Goal: Transaction & Acquisition: Book appointment/travel/reservation

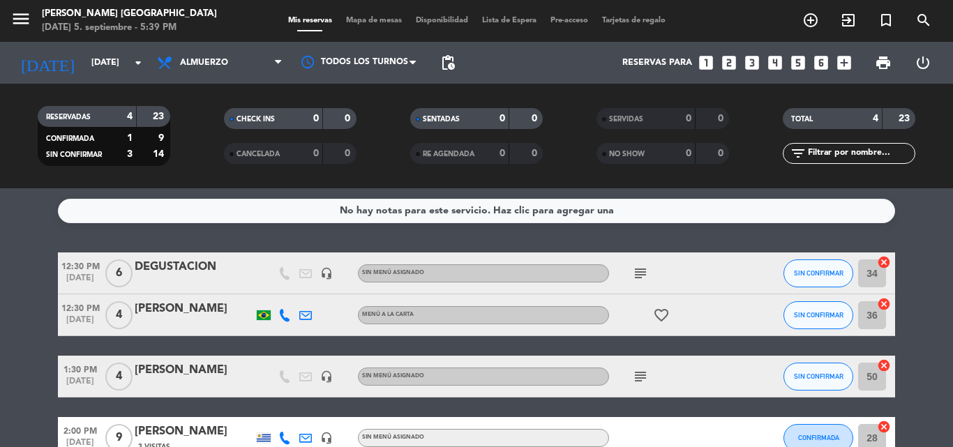
click at [708, 53] on div "Reservas para looks_one looks_two looks_3 looks_4 looks_5 looks_6 add_box" at bounding box center [660, 63] width 396 height 42
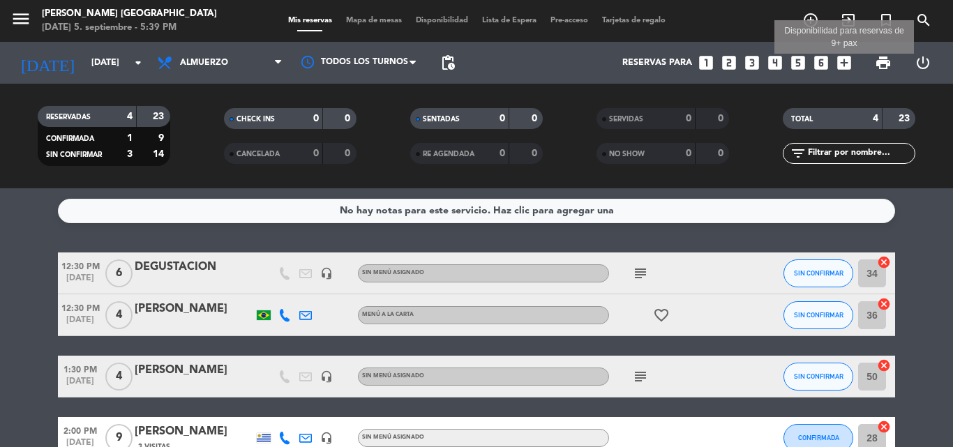
click at [840, 64] on icon "add_box" at bounding box center [844, 63] width 18 height 18
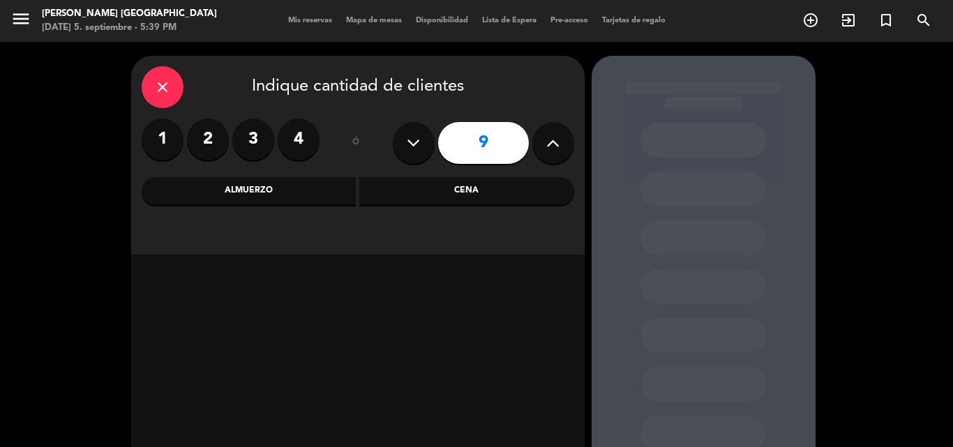
click at [408, 136] on icon at bounding box center [413, 143] width 13 height 21
type input "7"
click at [245, 183] on div "Almuerzo" at bounding box center [249, 191] width 215 height 28
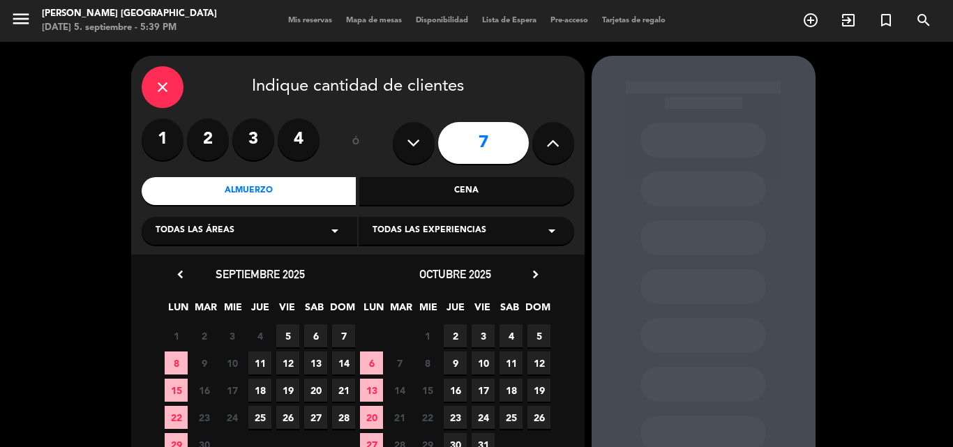
click at [313, 336] on span "6" at bounding box center [315, 336] width 23 height 23
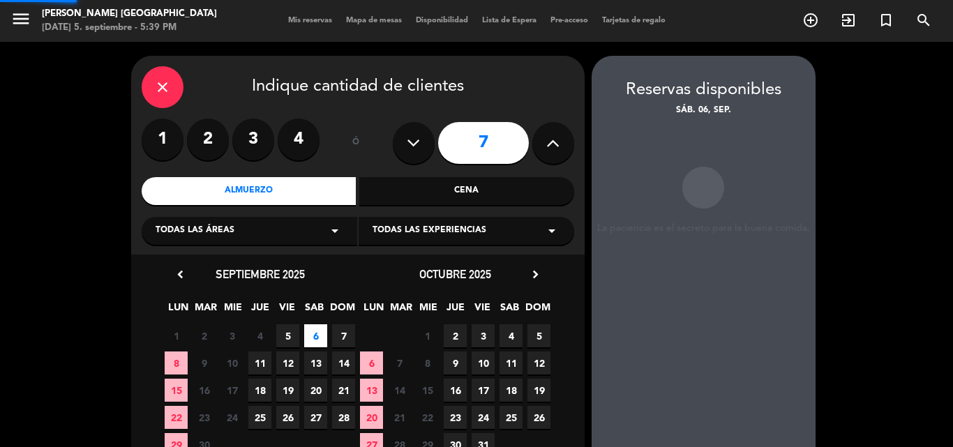
scroll to position [56, 0]
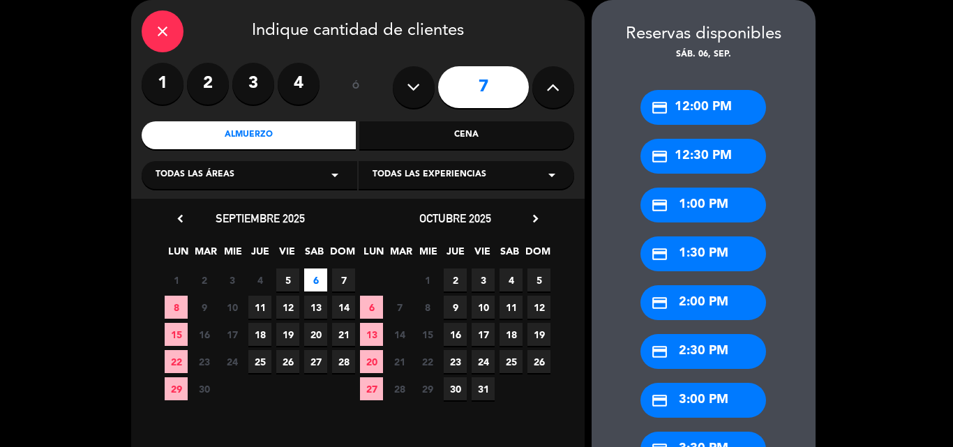
click at [681, 211] on div "credit_card 1:00 PM" at bounding box center [704, 205] width 126 height 35
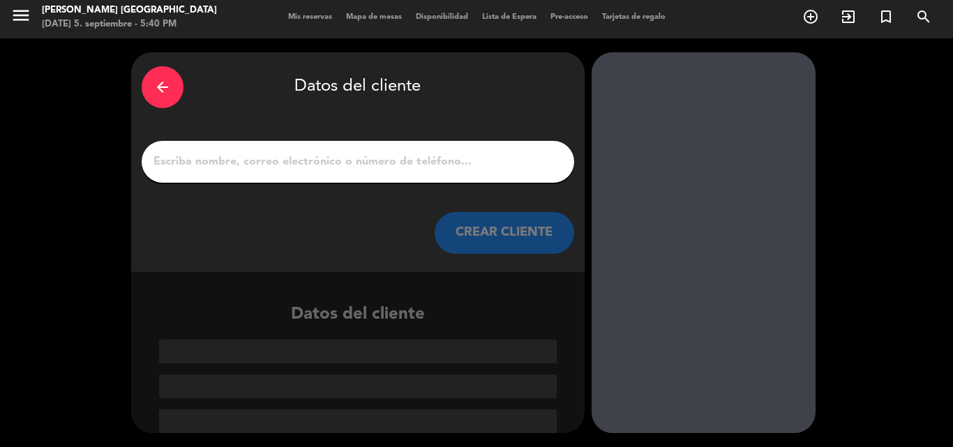
scroll to position [3, 0]
click at [403, 156] on input "1" at bounding box center [358, 162] width 412 height 20
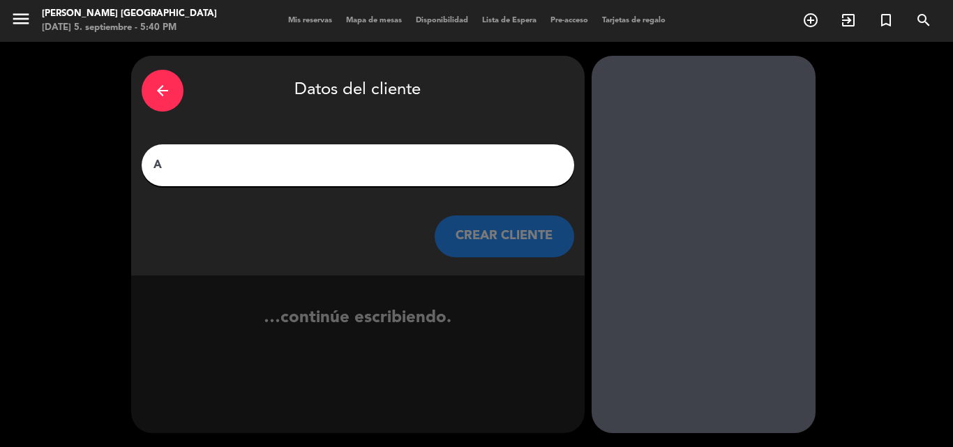
scroll to position [0, 0]
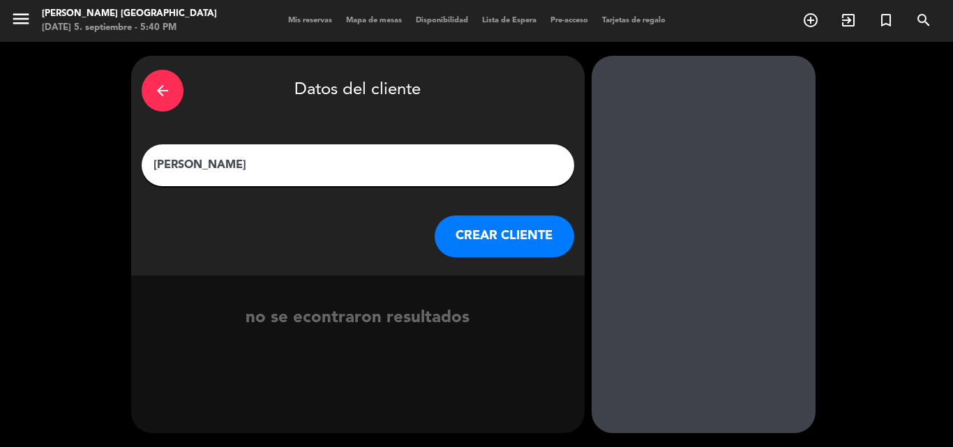
type input "[PERSON_NAME]"
click at [498, 239] on button "CREAR CLIENTE" at bounding box center [505, 237] width 140 height 42
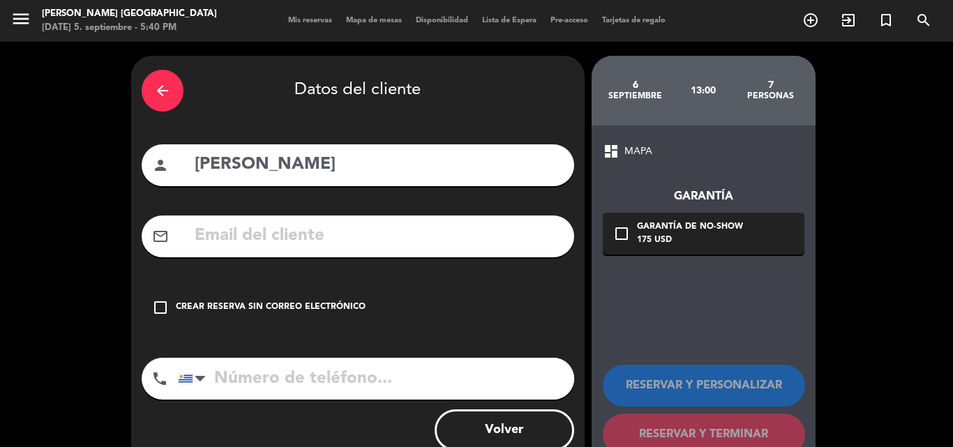
click at [323, 301] on div "Crear reserva sin correo electrónico" at bounding box center [271, 308] width 190 height 14
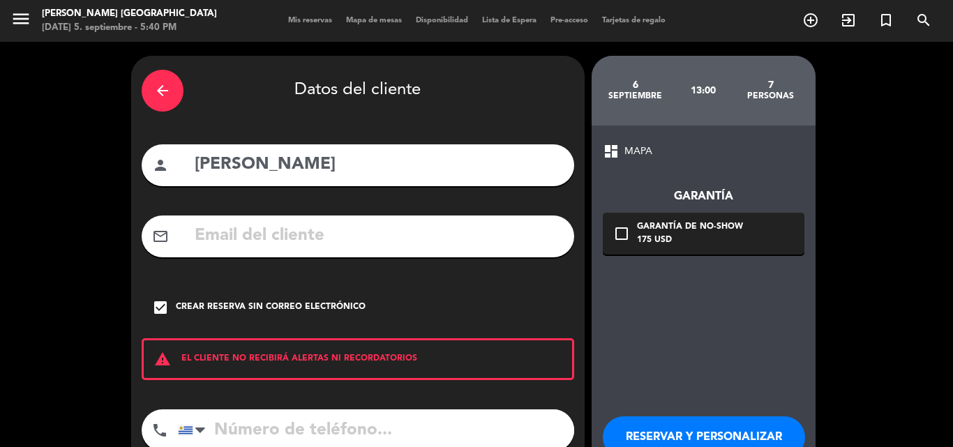
click at [648, 431] on button "RESERVAR Y PERSONALIZAR" at bounding box center [704, 438] width 202 height 42
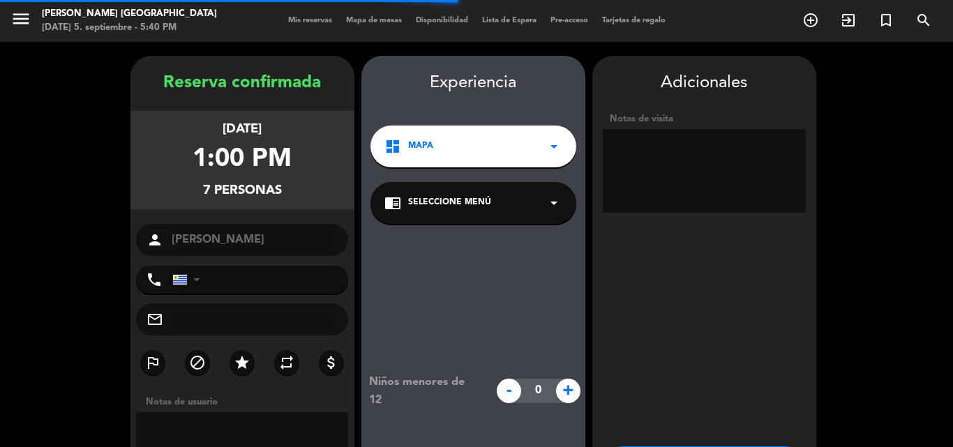
scroll to position [56, 0]
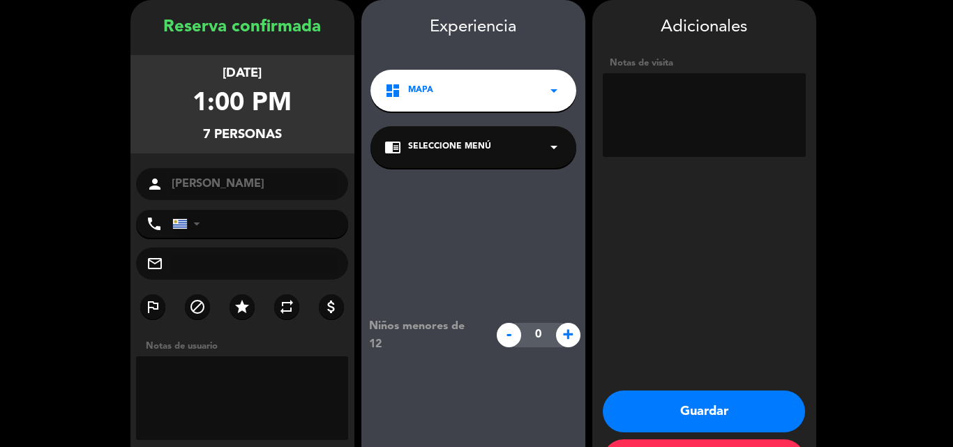
click at [661, 106] on textarea at bounding box center [704, 115] width 203 height 84
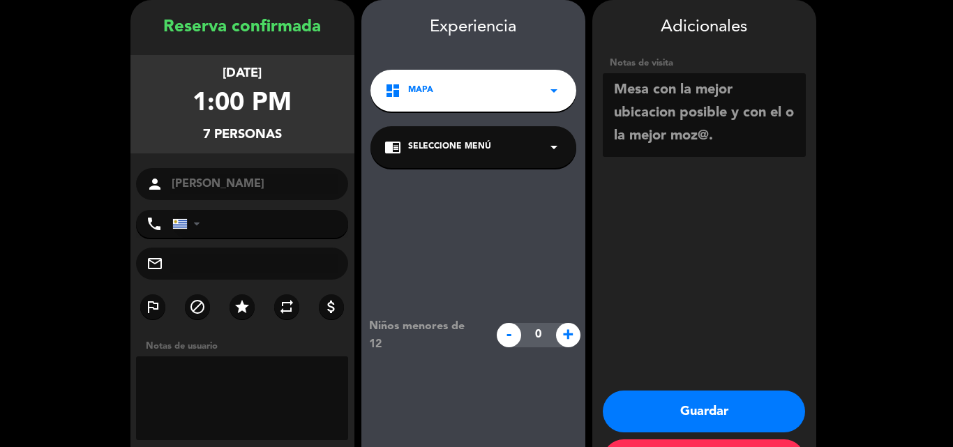
scroll to position [10, 0]
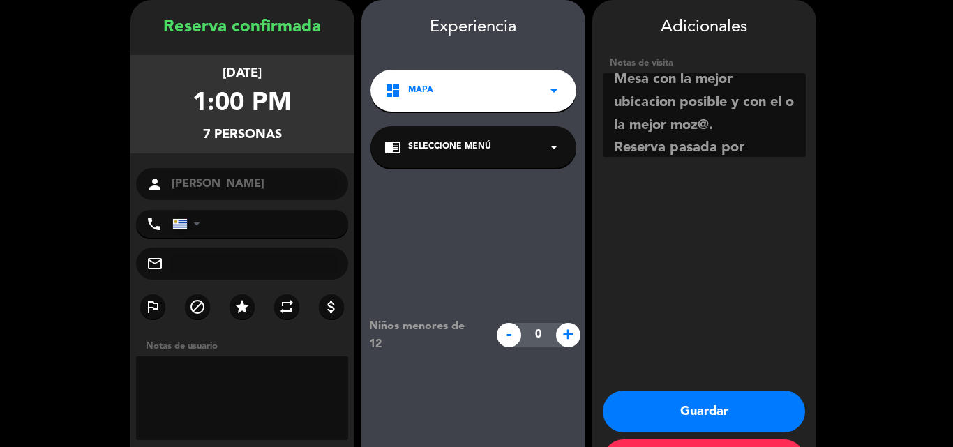
type textarea "Mesa con la mejor ubicacion posible y con el o la mejor moz@. Reserva pasada po…"
click at [693, 403] on button "Guardar" at bounding box center [704, 412] width 202 height 42
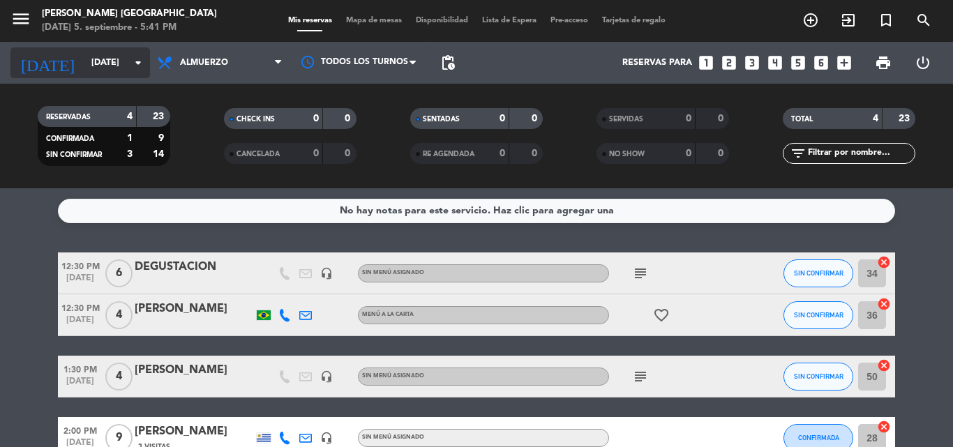
click at [105, 59] on input "[DATE]" at bounding box center [143, 63] width 118 height 24
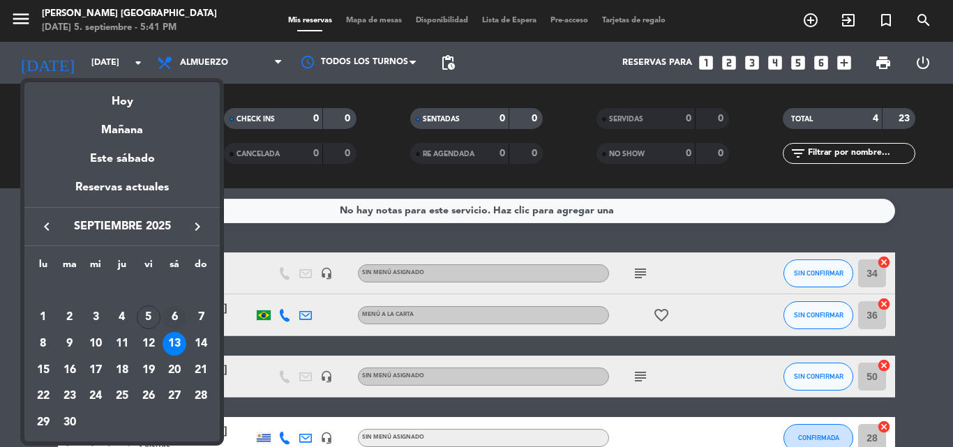
click at [172, 317] on div "6" at bounding box center [175, 318] width 24 height 24
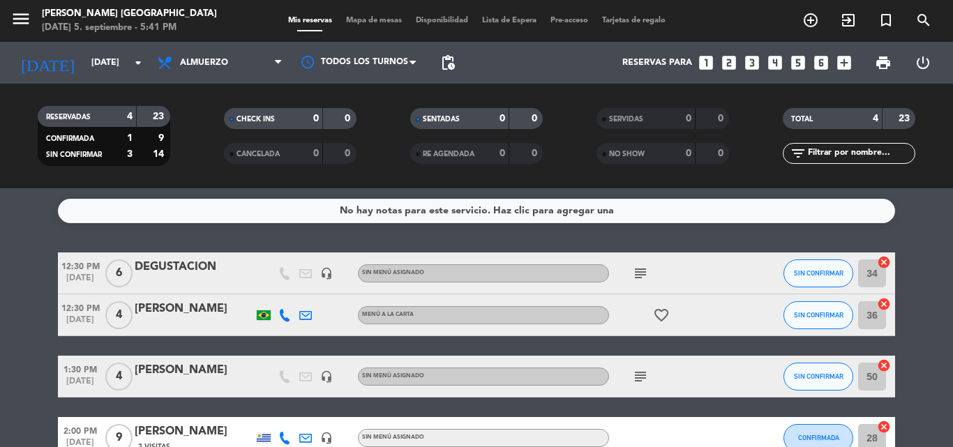
type input "[DATE]"
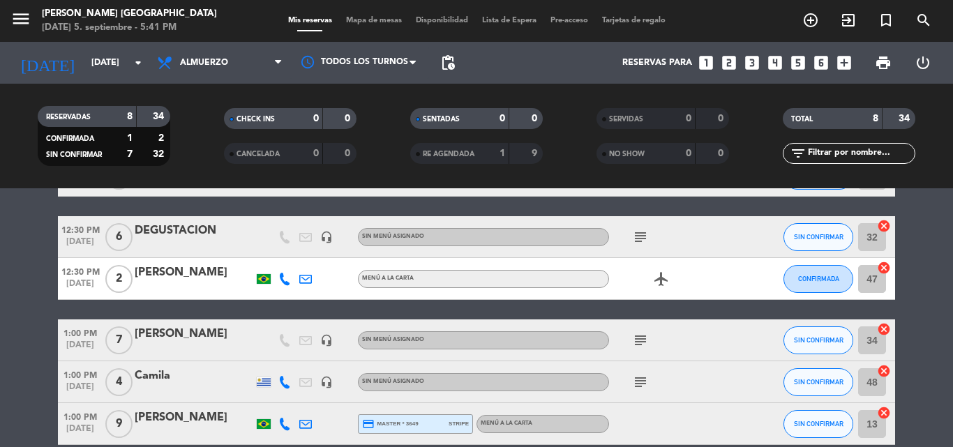
scroll to position [209, 0]
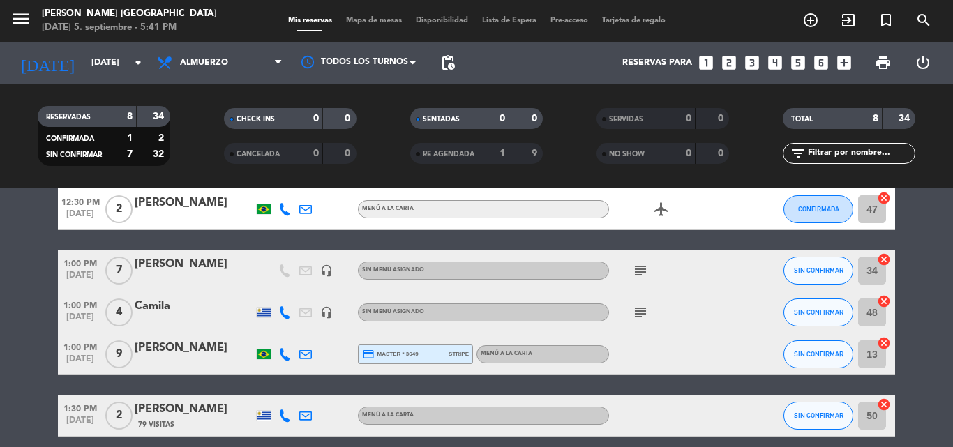
click at [634, 274] on icon "subject" at bounding box center [640, 270] width 17 height 17
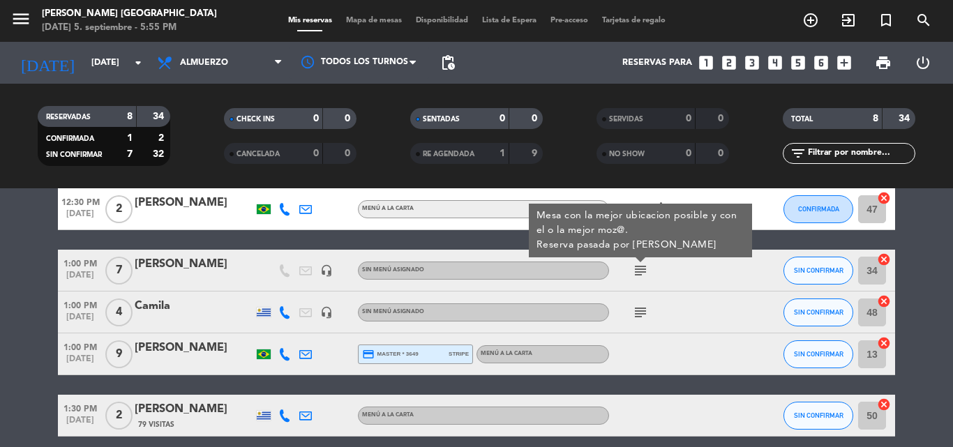
click at [734, 58] on icon "looks_two" at bounding box center [729, 63] width 18 height 18
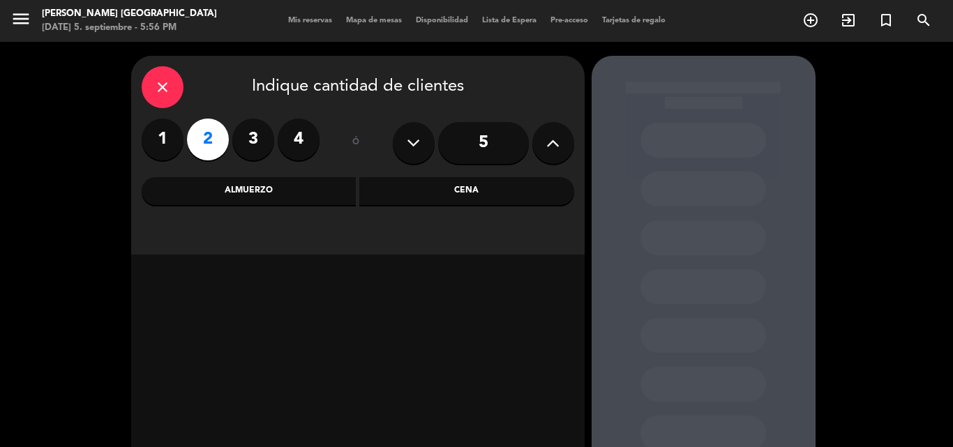
click at [215, 182] on div "Almuerzo" at bounding box center [249, 191] width 215 height 28
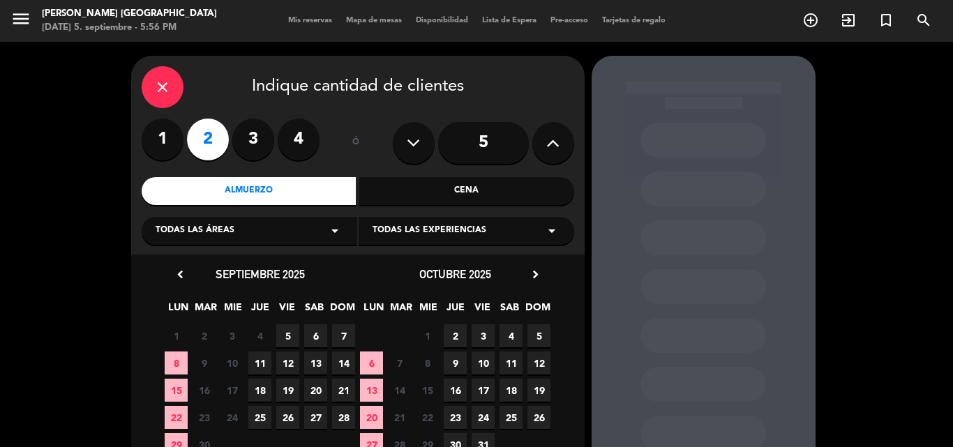
click at [314, 338] on span "6" at bounding box center [315, 336] width 23 height 23
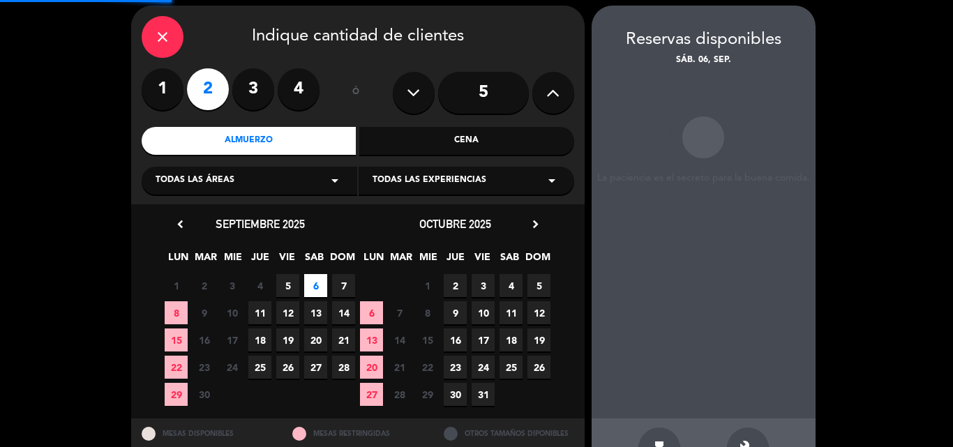
scroll to position [56, 0]
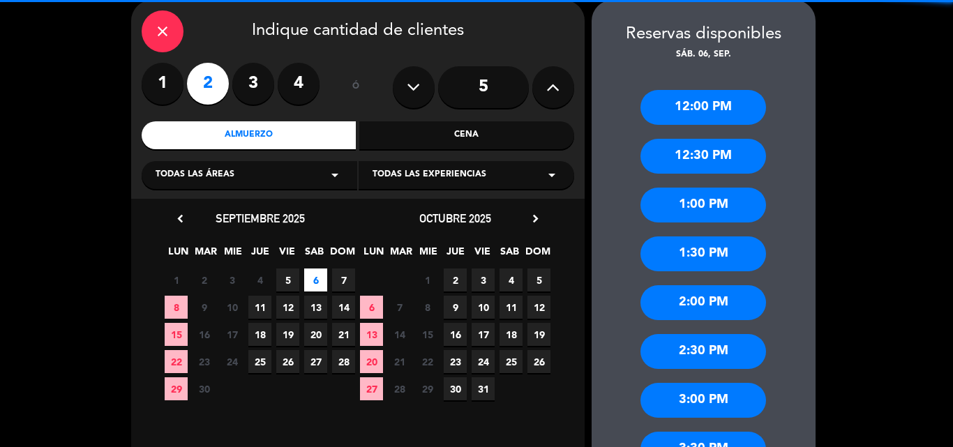
click at [694, 112] on div "12:00 PM" at bounding box center [704, 107] width 126 height 35
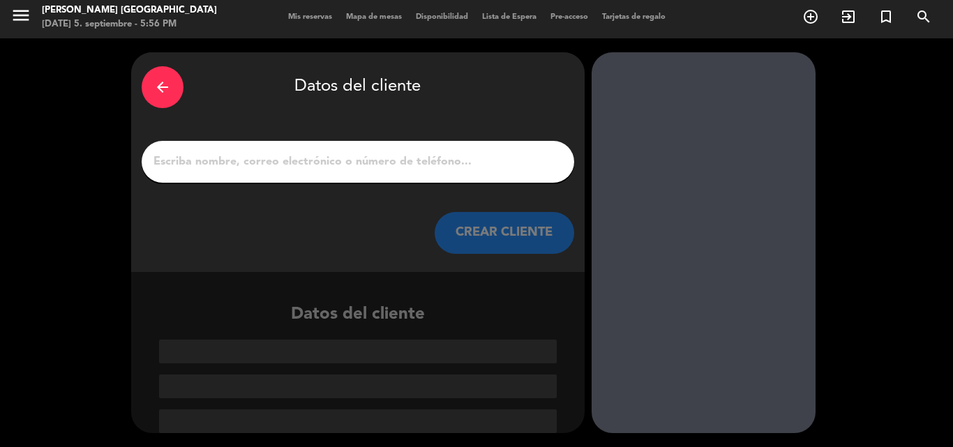
scroll to position [3, 0]
click at [374, 162] on input "1" at bounding box center [358, 162] width 412 height 20
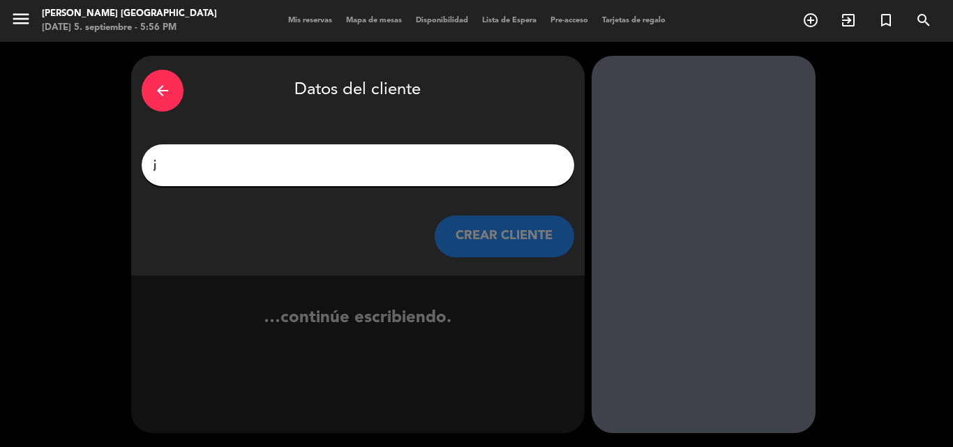
scroll to position [0, 0]
type input "j"
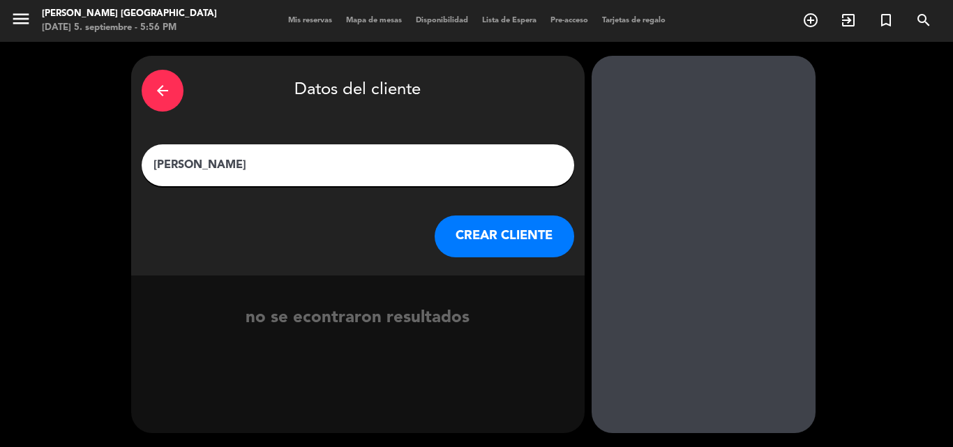
type input "[PERSON_NAME]"
click at [506, 229] on button "CREAR CLIENTE" at bounding box center [505, 237] width 140 height 42
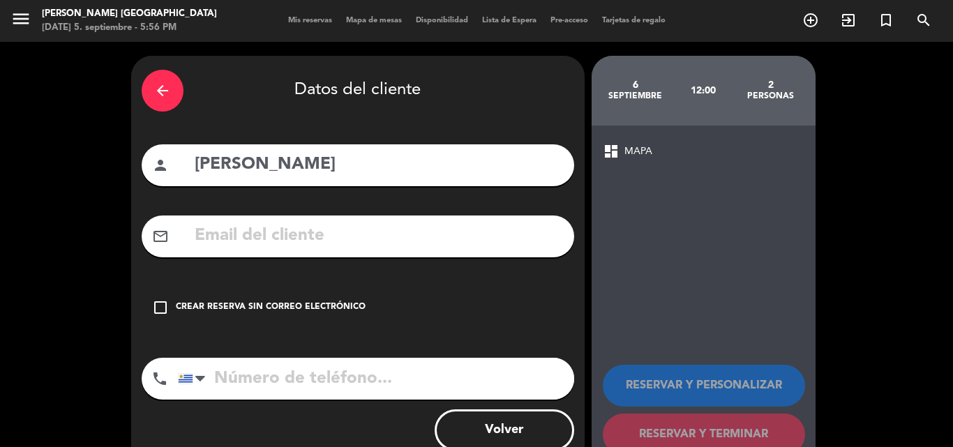
click at [279, 302] on div "Crear reserva sin correo electrónico" at bounding box center [271, 308] width 190 height 14
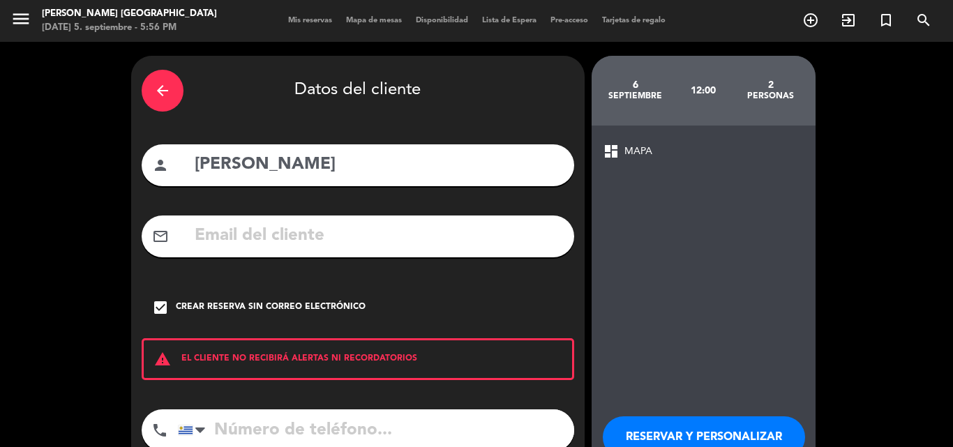
click at [279, 412] on input "tel" at bounding box center [376, 431] width 396 height 42
type input "098563796"
click at [664, 436] on button "RESERVAR Y PERSONALIZAR" at bounding box center [704, 438] width 202 height 42
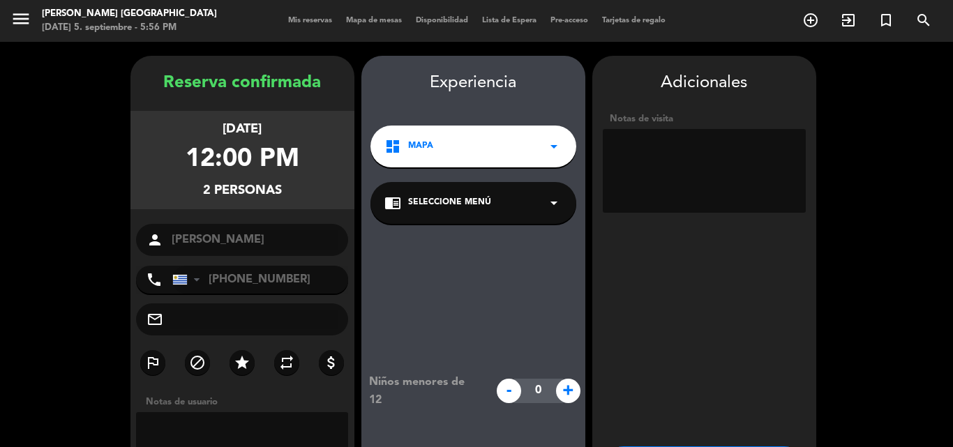
scroll to position [56, 0]
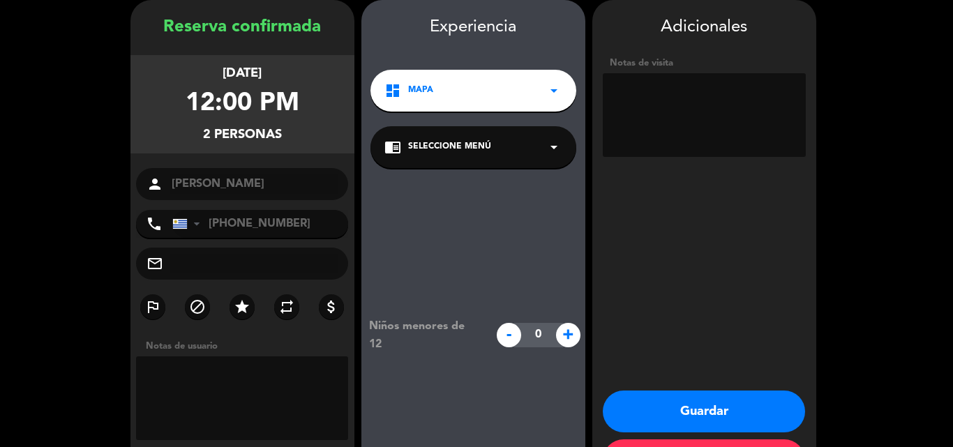
click at [644, 101] on textarea at bounding box center [704, 115] width 203 height 84
paste textarea "VZWSWEZP"
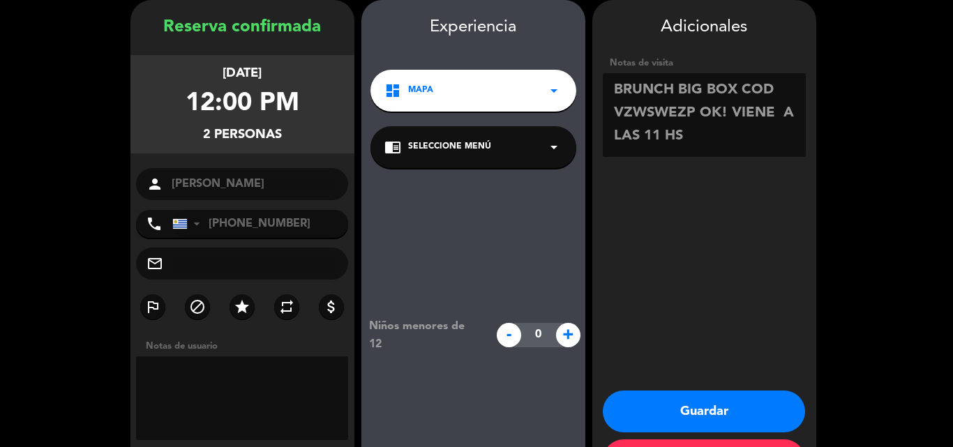
type textarea "BRUNCH BIG BOX COD VZWSWEZP OK! VIENE A LAS 11 HS"
click at [725, 403] on button "Guardar" at bounding box center [704, 412] width 202 height 42
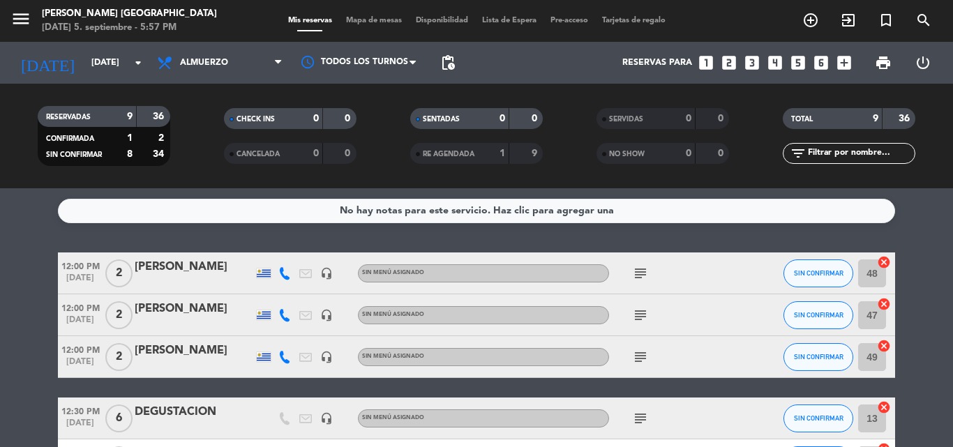
click at [649, 317] on span "subject" at bounding box center [640, 315] width 21 height 17
click at [644, 315] on icon "subject" at bounding box center [640, 315] width 17 height 17
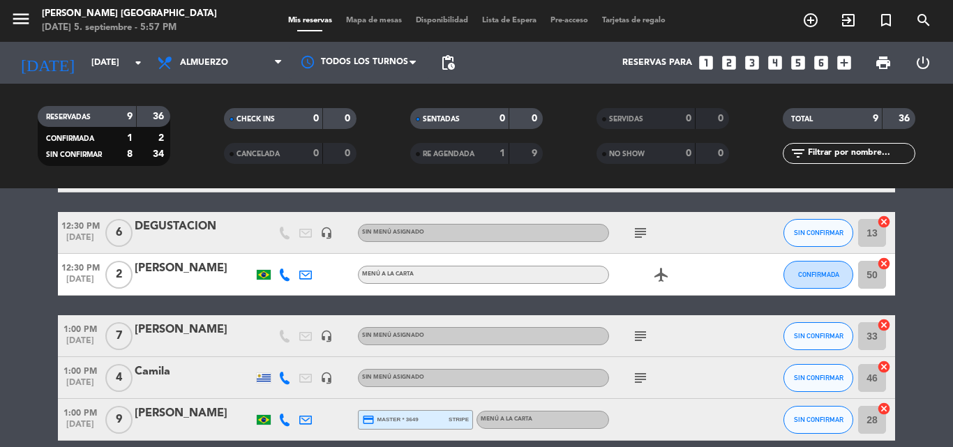
scroll to position [209, 0]
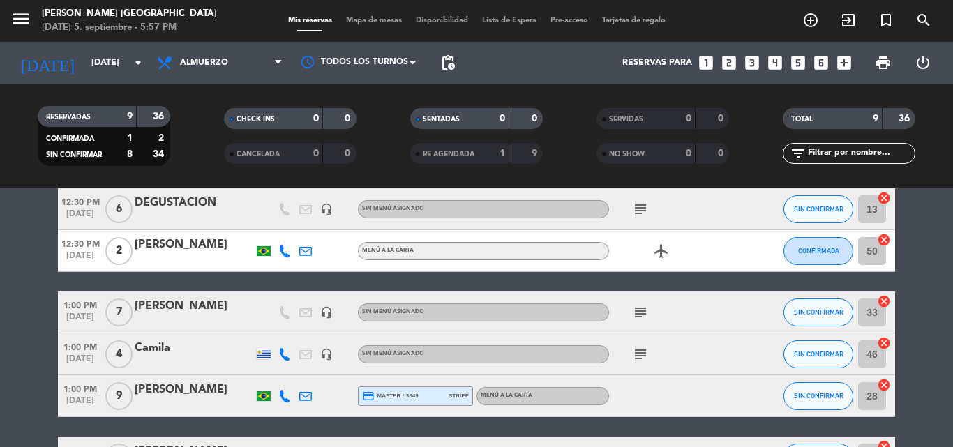
click at [635, 352] on icon "subject" at bounding box center [640, 354] width 17 height 17
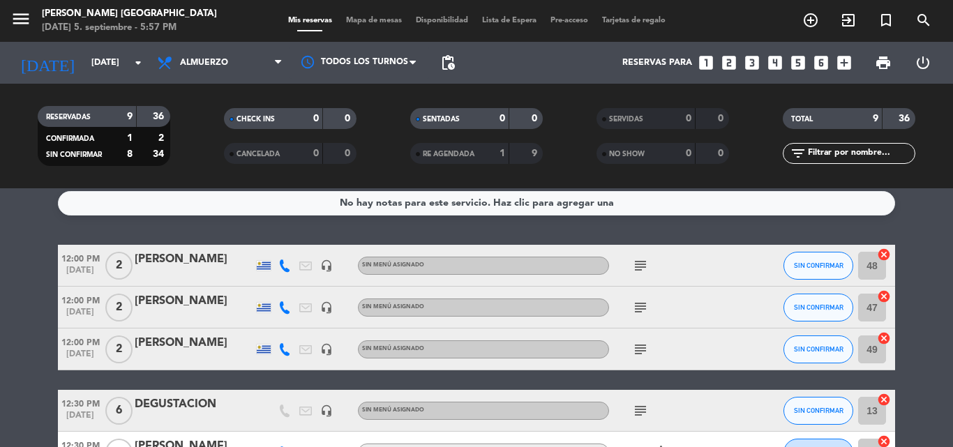
scroll to position [0, 0]
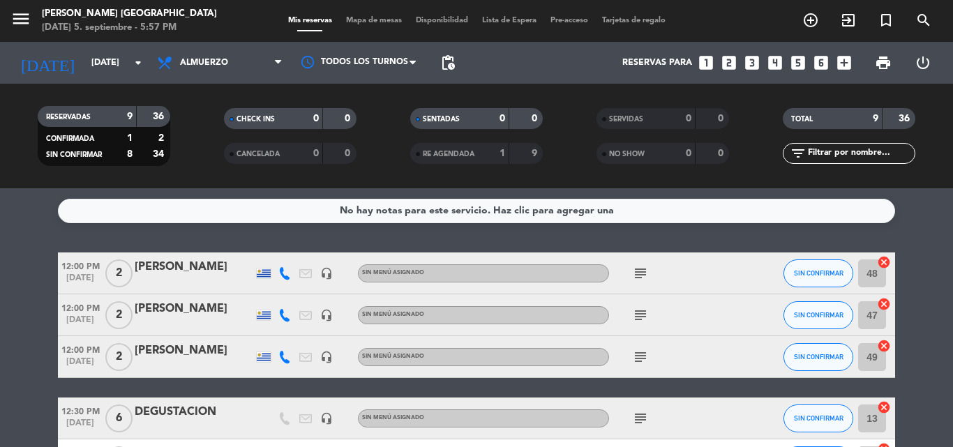
click at [635, 272] on icon "subject" at bounding box center [640, 273] width 17 height 17
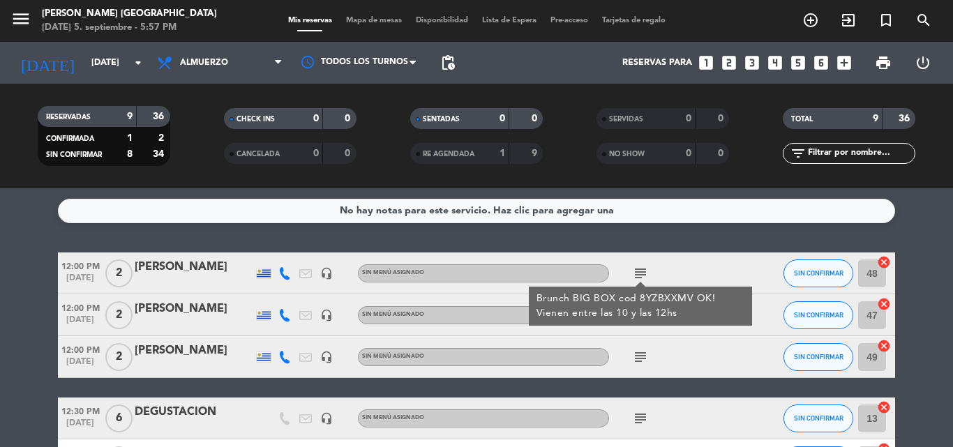
click at [635, 272] on icon "subject" at bounding box center [640, 273] width 17 height 17
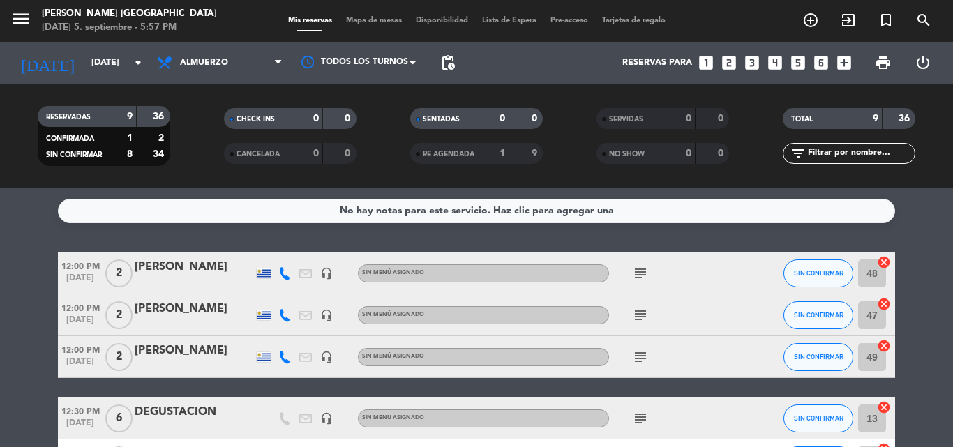
click at [635, 272] on icon "subject" at bounding box center [640, 273] width 17 height 17
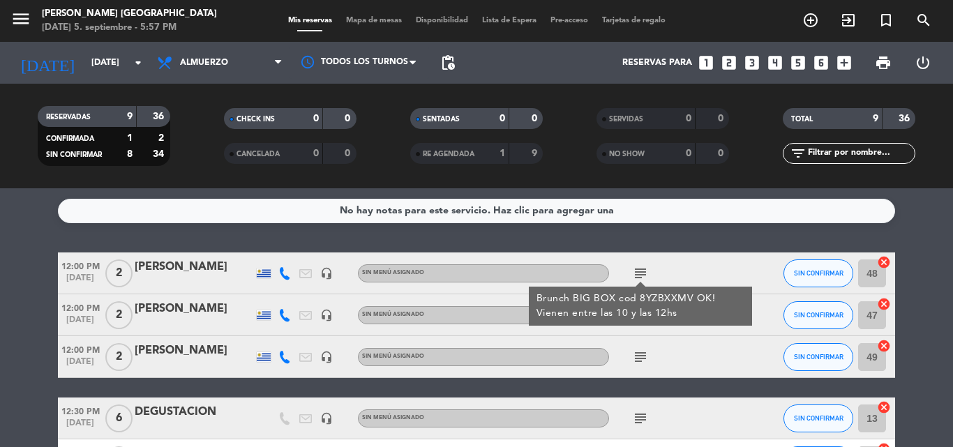
click at [635, 272] on icon "subject" at bounding box center [640, 273] width 17 height 17
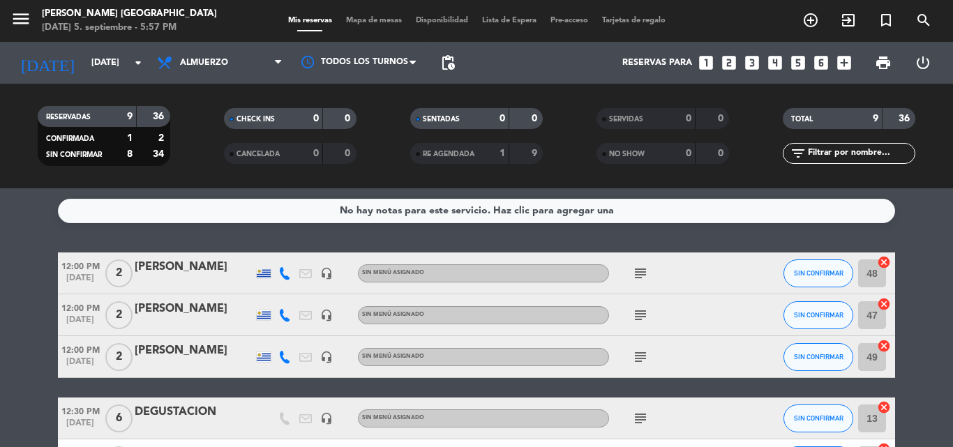
click at [634, 319] on icon "subject" at bounding box center [640, 315] width 17 height 17
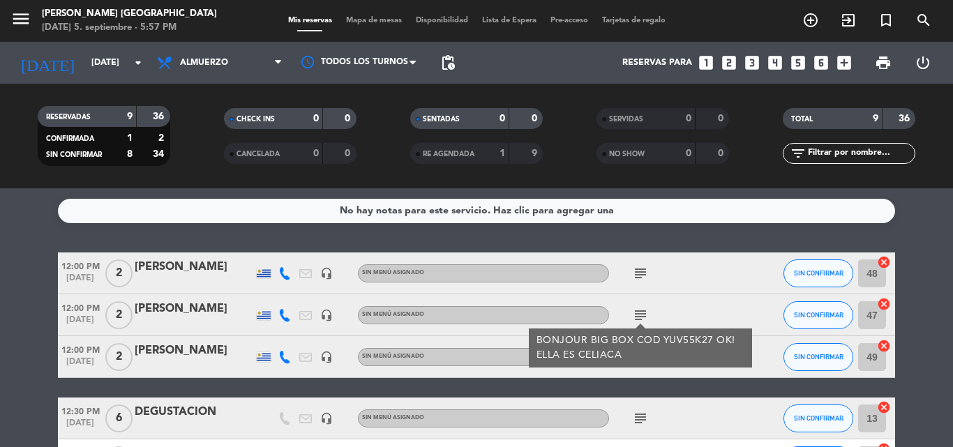
click at [634, 319] on icon "subject" at bounding box center [640, 315] width 17 height 17
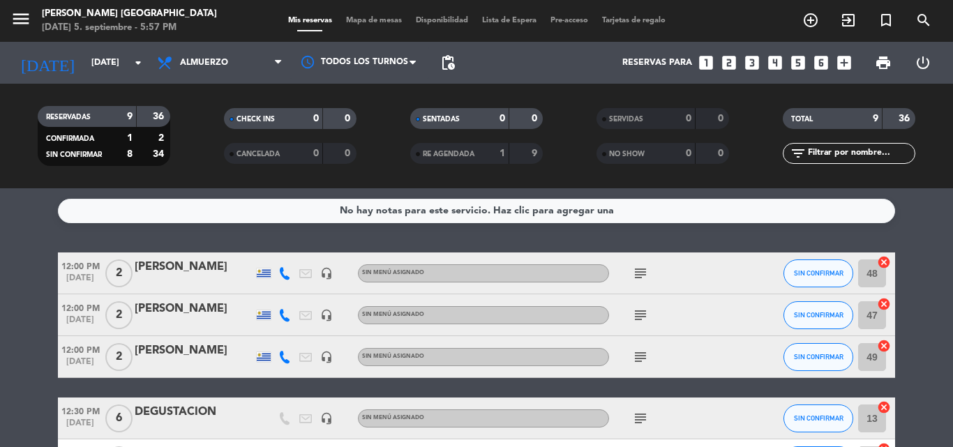
click at [641, 355] on icon "subject" at bounding box center [640, 357] width 17 height 17
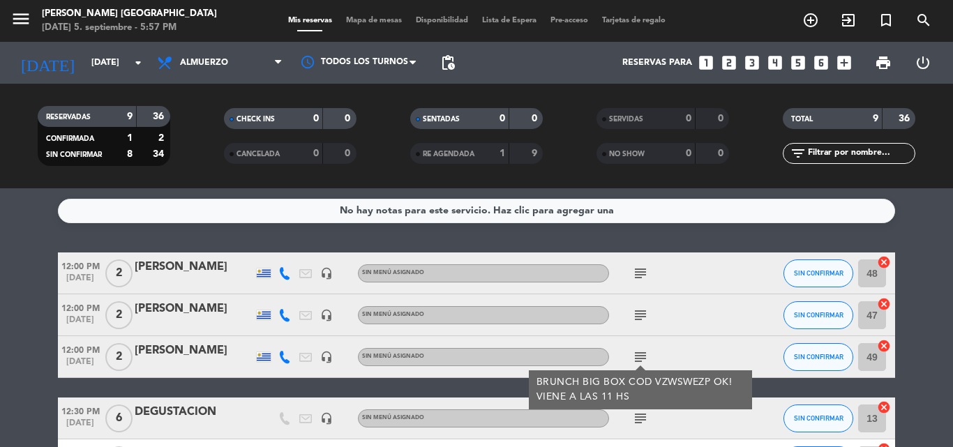
click at [641, 355] on icon "subject" at bounding box center [640, 357] width 17 height 17
